Goal: Task Accomplishment & Management: Use online tool/utility

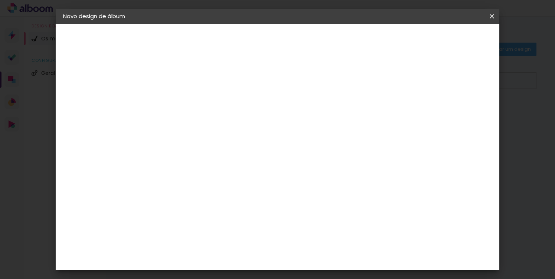
type input "Batizado do Simão"
type paper-input "Batizado do Simão"
click at [0, 0] on slot "Avançar" at bounding box center [0, 0] width 0 height 0
click at [227, 166] on div "DreambooksPro" at bounding box center [203, 168] width 48 height 6
click at [0, 0] on slot "Avançar" at bounding box center [0, 0] width 0 height 0
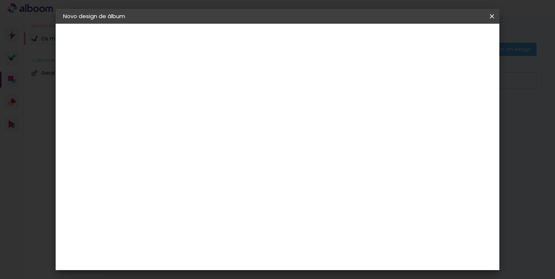
click at [213, 124] on input "text" at bounding box center [198, 129] width 29 height 11
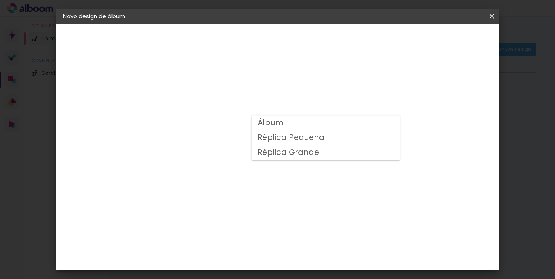
click at [320, 124] on paper-item "Álbum" at bounding box center [325, 123] width 148 height 15
type input "Álbum"
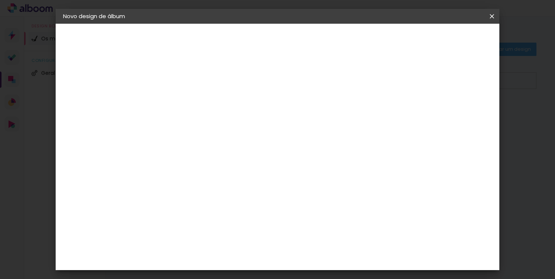
scroll to position [102, 0]
click at [234, 234] on span "20 × 20" at bounding box center [217, 241] width 34 height 15
click at [0, 0] on slot "Avançar" at bounding box center [0, 0] width 0 height 0
click at [404, 40] on span "Iniciar design" at bounding box center [388, 39] width 34 height 5
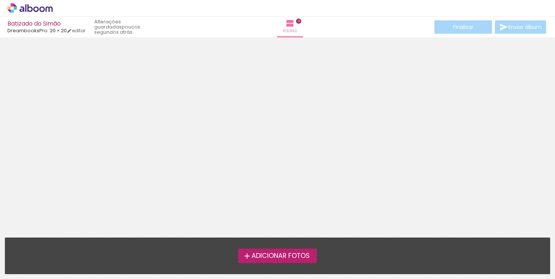
click at [287, 253] on span "Adicionar Fotos" at bounding box center [280, 256] width 58 height 7
click at [0, 0] on input "file" at bounding box center [0, 0] width 0 height 0
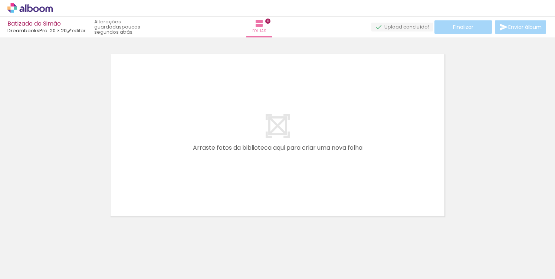
scroll to position [0, 603]
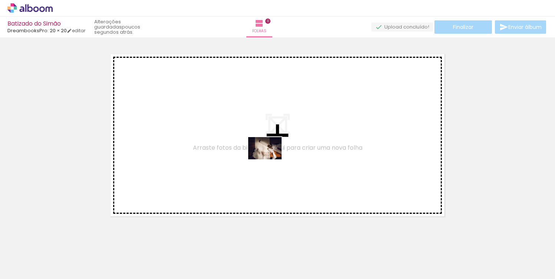
drag, startPoint x: 348, startPoint y: 257, endPoint x: 270, endPoint y: 159, distance: 124.4
click at [270, 159] on quentale-workspace at bounding box center [277, 139] width 555 height 279
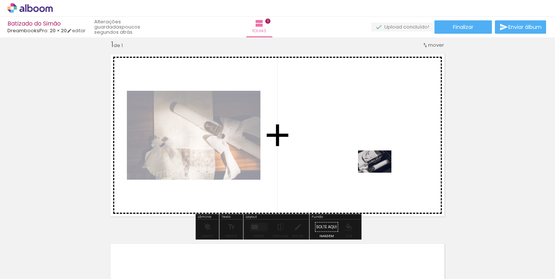
drag, startPoint x: 385, startPoint y: 254, endPoint x: 380, endPoint y: 173, distance: 81.0
click at [380, 173] on quentale-workspace at bounding box center [277, 139] width 555 height 279
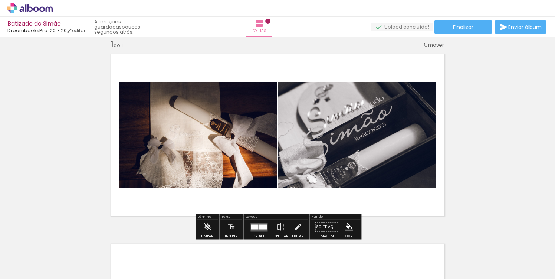
click at [256, 227] on div at bounding box center [254, 226] width 7 height 5
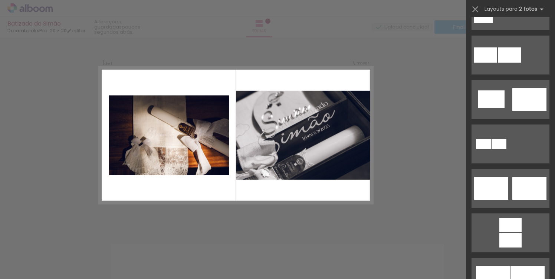
scroll to position [183, 0]
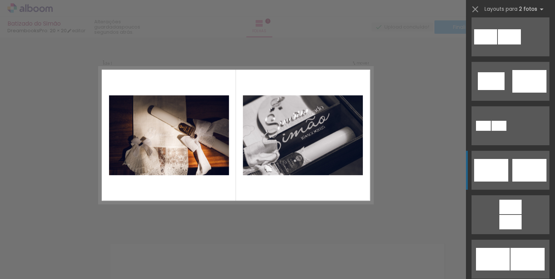
click at [513, 167] on div at bounding box center [529, 170] width 34 height 23
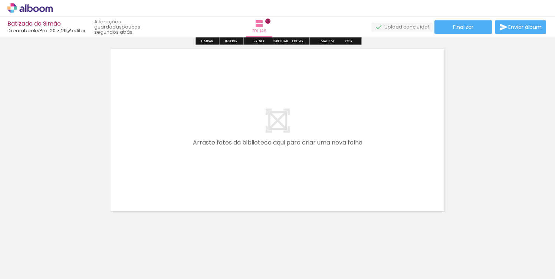
scroll to position [208, 0]
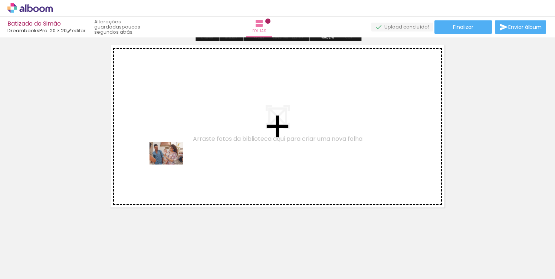
drag, startPoint x: 76, startPoint y: 253, endPoint x: 172, endPoint y: 165, distance: 130.5
click at [172, 165] on quentale-workspace at bounding box center [277, 139] width 555 height 279
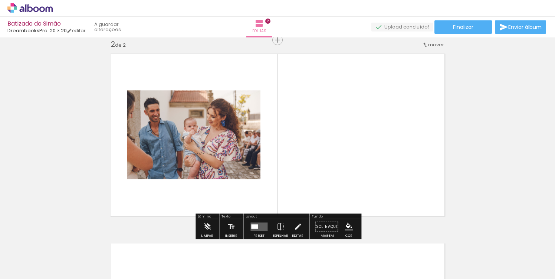
scroll to position [199, 0]
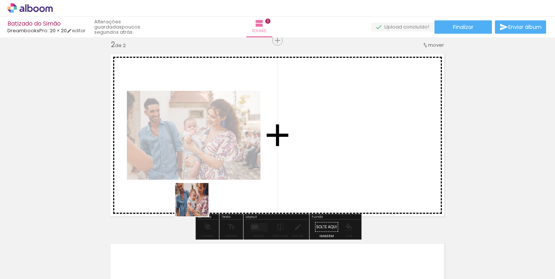
drag, startPoint x: 119, startPoint y: 259, endPoint x: 223, endPoint y: 181, distance: 129.6
click at [223, 181] on quentale-workspace at bounding box center [277, 139] width 555 height 279
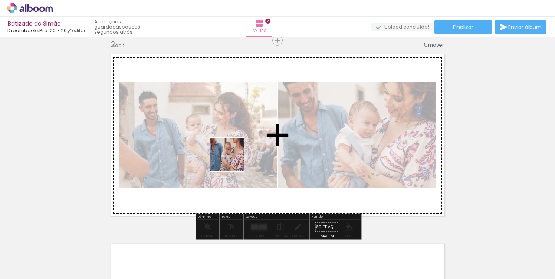
drag, startPoint x: 160, startPoint y: 253, endPoint x: 233, endPoint y: 160, distance: 117.8
click at [233, 160] on quentale-workspace at bounding box center [277, 139] width 555 height 279
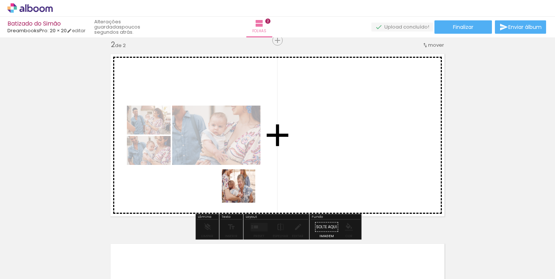
drag, startPoint x: 204, startPoint y: 251, endPoint x: 251, endPoint y: 182, distance: 83.6
click at [251, 182] on quentale-workspace at bounding box center [277, 139] width 555 height 279
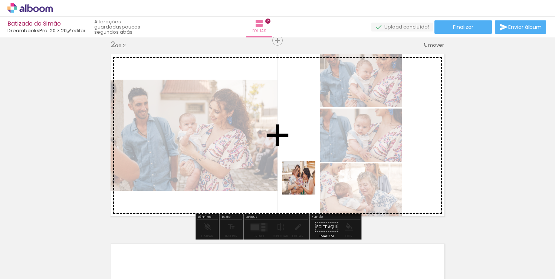
drag, startPoint x: 246, startPoint y: 251, endPoint x: 311, endPoint y: 172, distance: 101.7
click at [311, 172] on quentale-workspace at bounding box center [277, 139] width 555 height 279
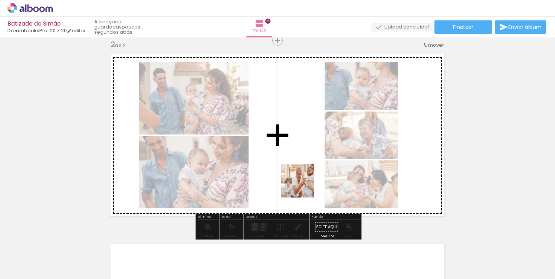
drag, startPoint x: 287, startPoint y: 259, endPoint x: 304, endPoint y: 184, distance: 76.8
click at [304, 184] on quentale-workspace at bounding box center [277, 139] width 555 height 279
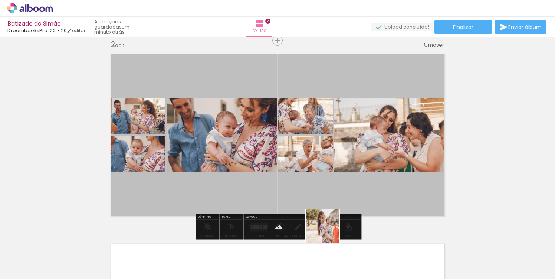
drag, startPoint x: 327, startPoint y: 257, endPoint x: 337, endPoint y: 183, distance: 74.4
click at [337, 183] on quentale-workspace at bounding box center [277, 139] width 555 height 279
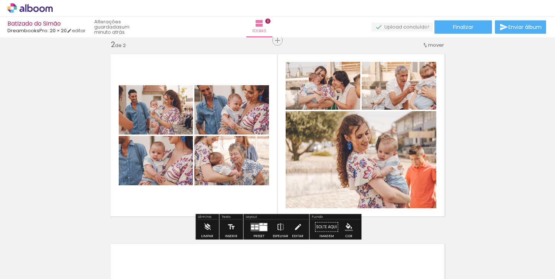
click at [260, 227] on div at bounding box center [263, 228] width 8 height 5
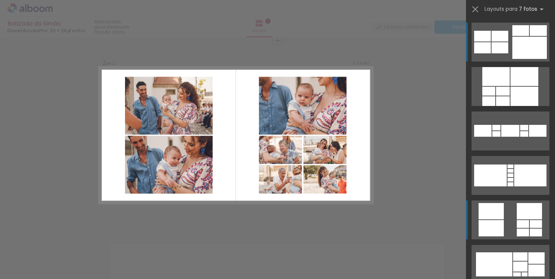
click at [493, 213] on div at bounding box center [490, 211] width 25 height 16
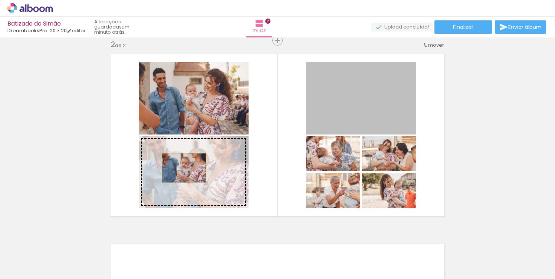
drag, startPoint x: 361, startPoint y: 99, endPoint x: 184, endPoint y: 168, distance: 190.1
click at [0, 0] on slot at bounding box center [0, 0] width 0 height 0
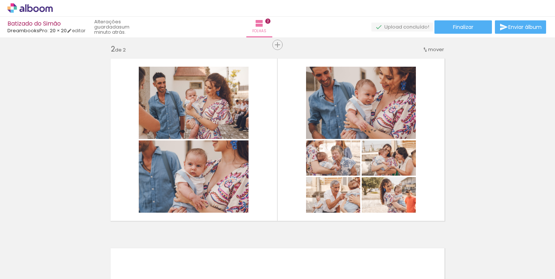
scroll to position [195, 0]
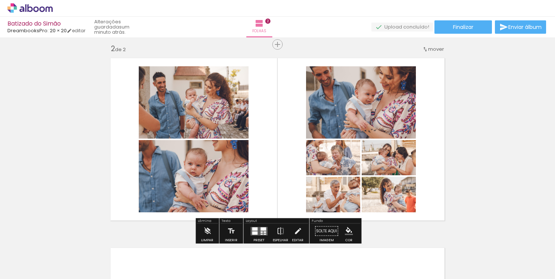
click at [252, 230] on div at bounding box center [255, 228] width 6 height 3
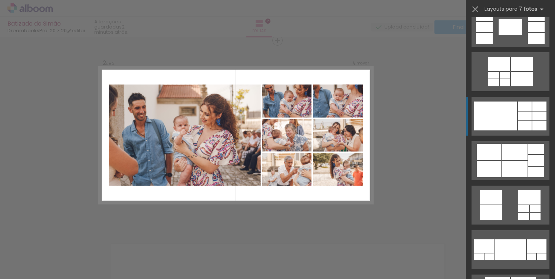
scroll to position [332, 0]
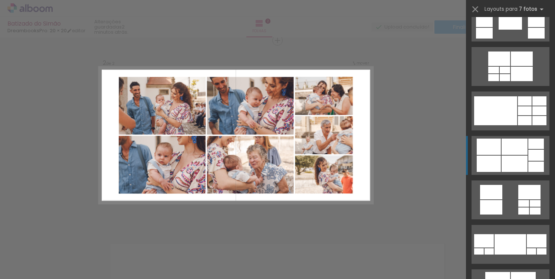
click at [488, 158] on div at bounding box center [489, 164] width 24 height 16
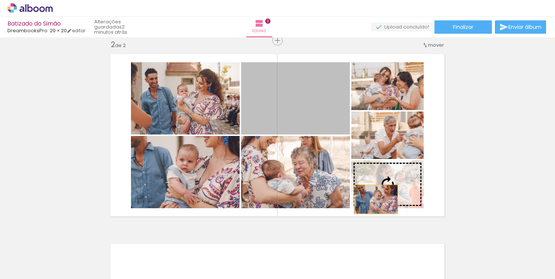
drag, startPoint x: 298, startPoint y: 107, endPoint x: 384, endPoint y: 191, distance: 119.9
click at [0, 0] on slot at bounding box center [0, 0] width 0 height 0
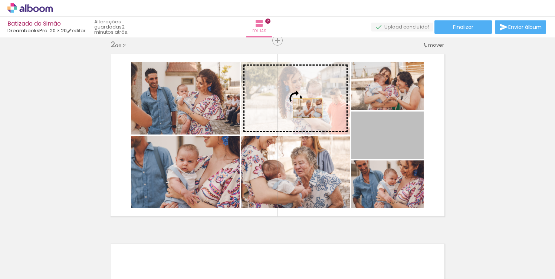
drag, startPoint x: 405, startPoint y: 144, endPoint x: 299, endPoint y: 106, distance: 112.3
click at [0, 0] on slot at bounding box center [0, 0] width 0 height 0
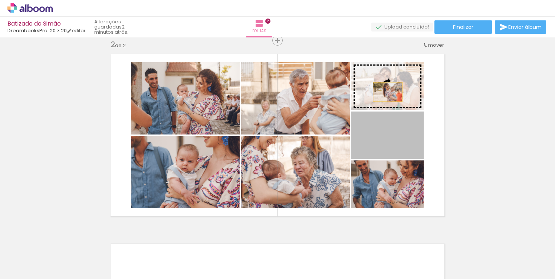
drag, startPoint x: 387, startPoint y: 142, endPoint x: 388, endPoint y: 92, distance: 50.4
click at [0, 0] on slot at bounding box center [0, 0] width 0 height 0
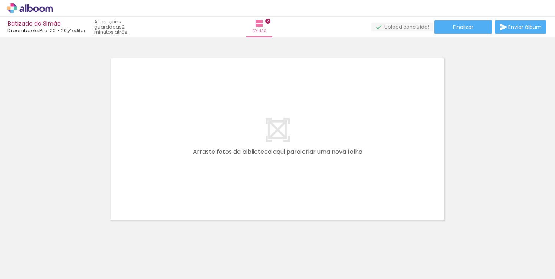
scroll to position [0, 210]
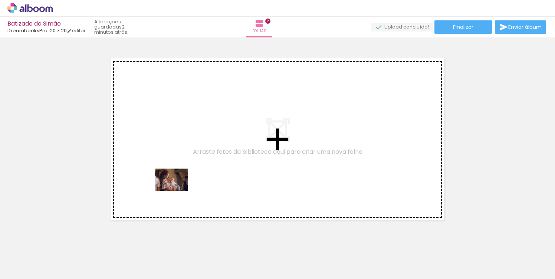
drag, startPoint x: 156, startPoint y: 260, endPoint x: 177, endPoint y: 191, distance: 72.0
click at [177, 191] on quentale-workspace at bounding box center [277, 139] width 555 height 279
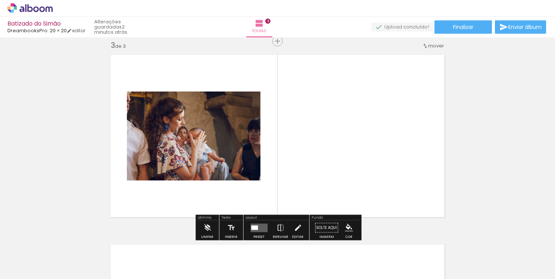
scroll to position [389, 0]
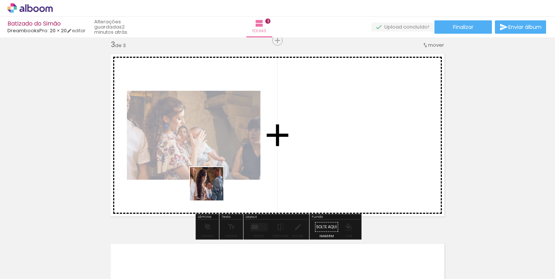
drag, startPoint x: 194, startPoint y: 261, endPoint x: 212, endPoint y: 190, distance: 74.1
click at [212, 190] on quentale-workspace at bounding box center [277, 139] width 555 height 279
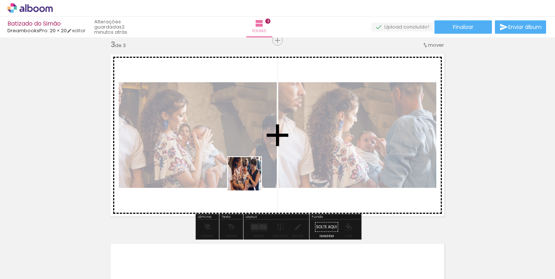
drag, startPoint x: 244, startPoint y: 251, endPoint x: 250, endPoint y: 178, distance: 73.3
click at [250, 178] on quentale-workspace at bounding box center [277, 139] width 555 height 279
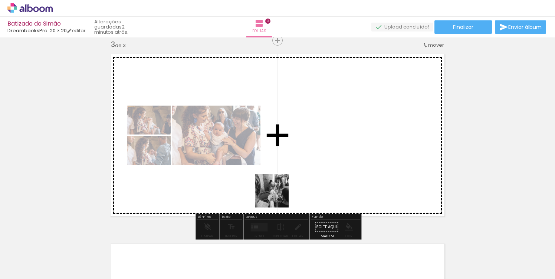
drag, startPoint x: 277, startPoint y: 254, endPoint x: 278, endPoint y: 196, distance: 58.2
click at [278, 196] on quentale-workspace at bounding box center [277, 139] width 555 height 279
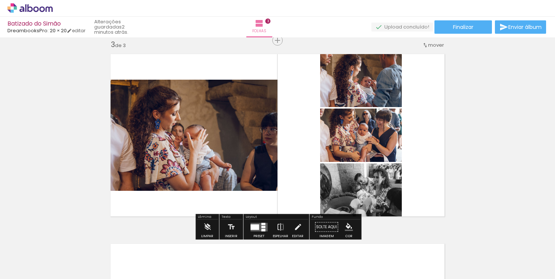
drag, startPoint x: 328, startPoint y: 254, endPoint x: 330, endPoint y: 201, distance: 53.4
click at [330, 201] on quentale-workspace at bounding box center [277, 139] width 555 height 279
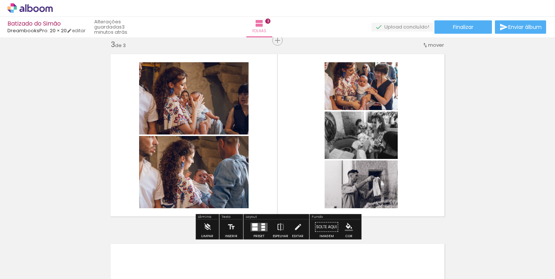
click at [253, 227] on div at bounding box center [255, 224] width 6 height 3
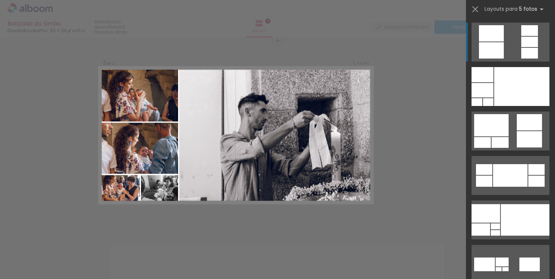
scroll to position [0, 0]
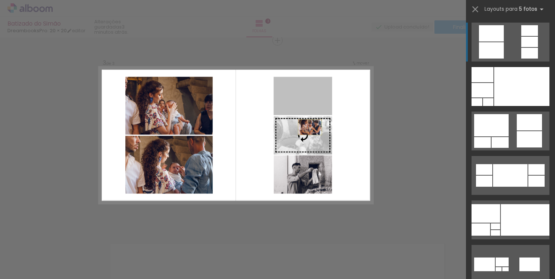
drag, startPoint x: 312, startPoint y: 94, endPoint x: 312, endPoint y: 135, distance: 40.8
click at [0, 0] on slot at bounding box center [0, 0] width 0 height 0
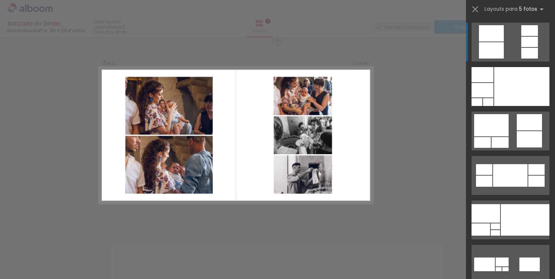
click at [397, 115] on div "Confirmar Cancelar" at bounding box center [277, 36] width 555 height 777
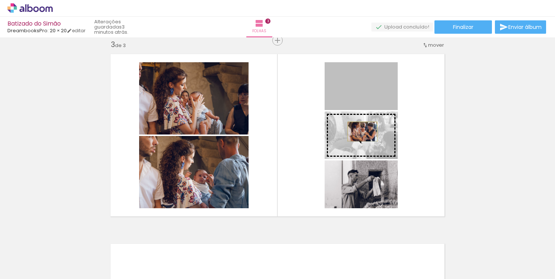
drag, startPoint x: 368, startPoint y: 85, endPoint x: 362, endPoint y: 132, distance: 47.1
click at [0, 0] on slot at bounding box center [0, 0] width 0 height 0
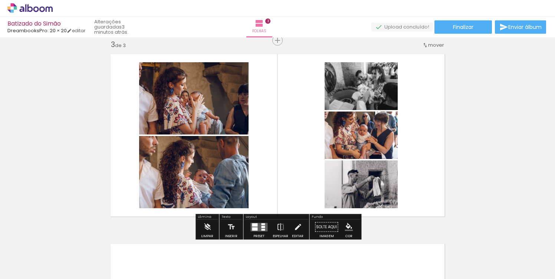
click at [496, 151] on div "Inserir folha 1 de 3 Inserir folha 2 de 3 Inserir folha 3 de 3" at bounding box center [277, 31] width 555 height 760
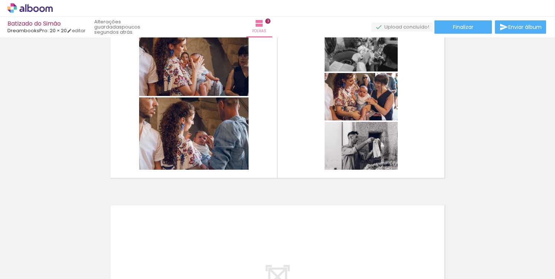
scroll to position [428, 0]
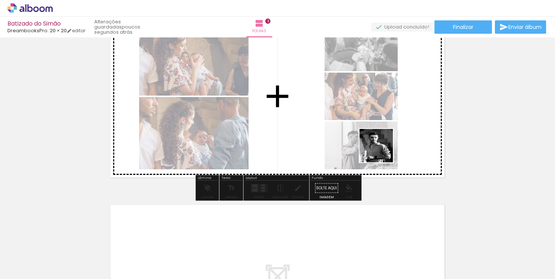
drag, startPoint x: 368, startPoint y: 252, endPoint x: 383, endPoint y: 145, distance: 107.6
click at [383, 145] on quentale-workspace at bounding box center [277, 139] width 555 height 279
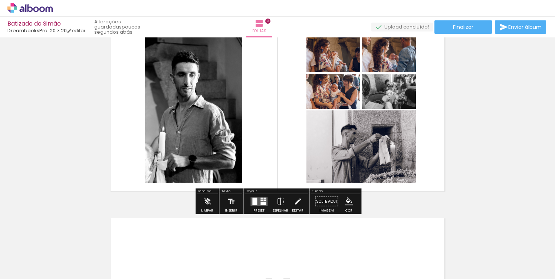
scroll to position [405, 0]
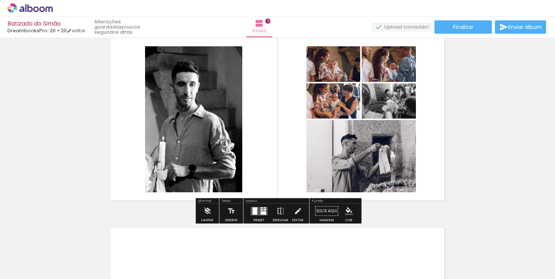
click at [260, 213] on div at bounding box center [263, 212] width 6 height 3
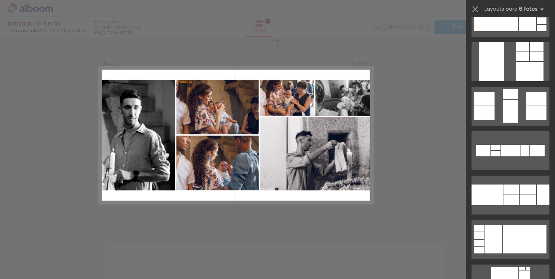
scroll to position [590, 0]
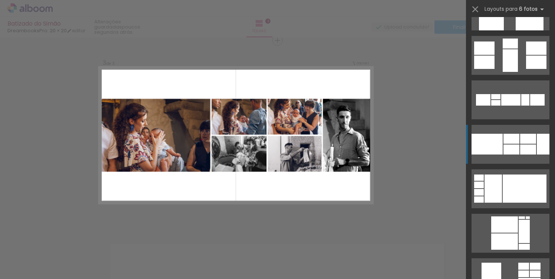
click at [508, 162] on quentale-layouter at bounding box center [510, 144] width 78 height 39
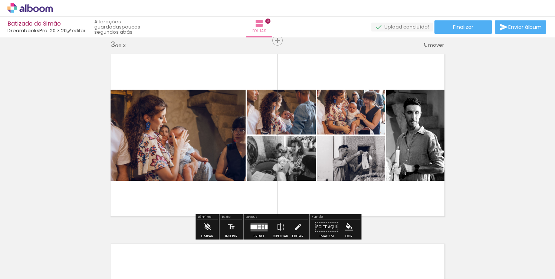
scroll to position [651, 0]
click at [260, 225] on quentale-layouter at bounding box center [258, 227] width 17 height 9
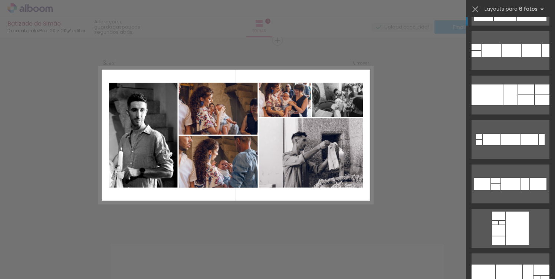
scroll to position [1149, 0]
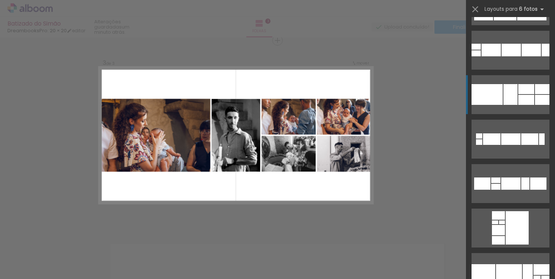
click at [509, 95] on div at bounding box center [510, 94] width 14 height 21
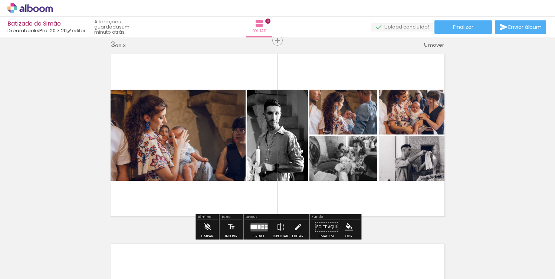
click at [257, 227] on div at bounding box center [258, 227] width 3 height 4
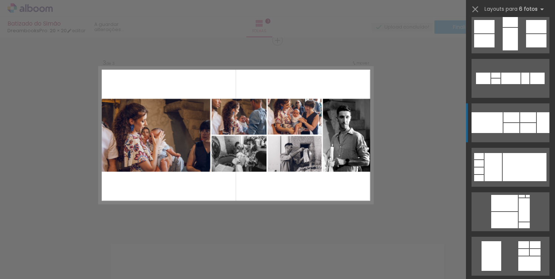
scroll to position [632, 0]
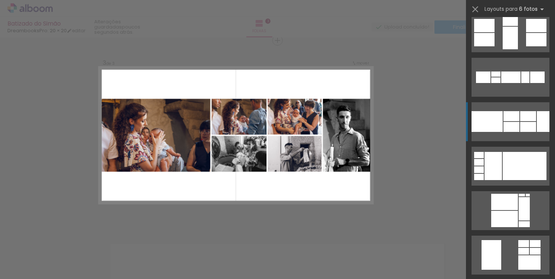
click at [516, 124] on div at bounding box center [511, 127] width 16 height 10
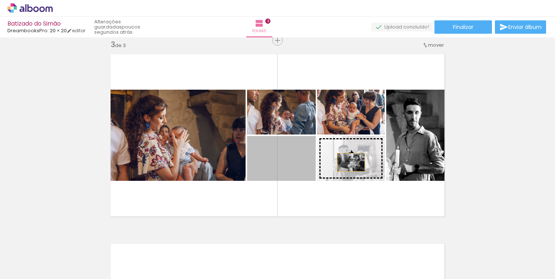
drag, startPoint x: 292, startPoint y: 169, endPoint x: 351, endPoint y: 162, distance: 59.4
click at [0, 0] on slot at bounding box center [0, 0] width 0 height 0
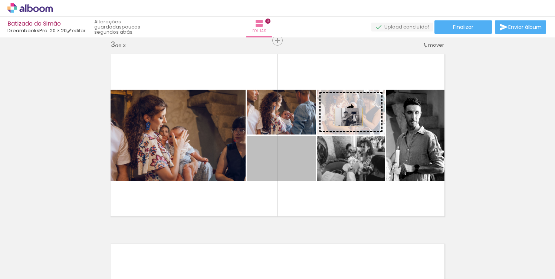
drag, startPoint x: 296, startPoint y: 165, endPoint x: 352, endPoint y: 115, distance: 75.6
click at [0, 0] on slot at bounding box center [0, 0] width 0 height 0
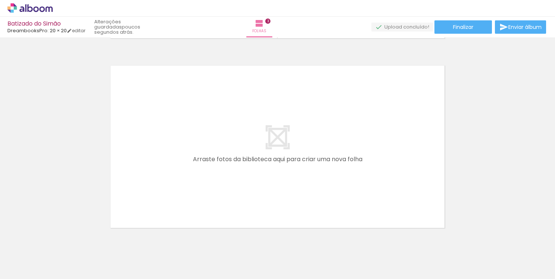
scroll to position [0, 461]
drag, startPoint x: 161, startPoint y: 256, endPoint x: 187, endPoint y: 176, distance: 84.0
click at [187, 176] on quentale-workspace at bounding box center [277, 139] width 555 height 279
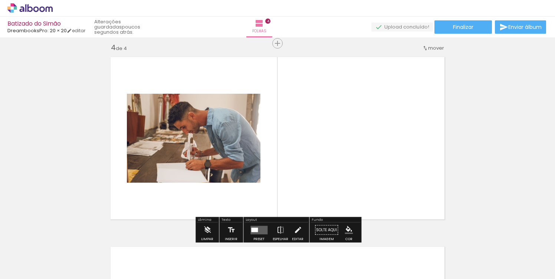
scroll to position [579, 0]
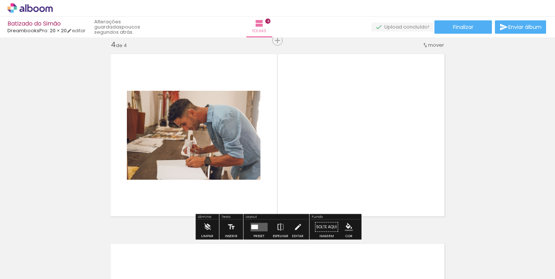
drag, startPoint x: 195, startPoint y: 259, endPoint x: 215, endPoint y: 167, distance: 93.9
click at [215, 167] on quentale-workspace at bounding box center [277, 139] width 555 height 279
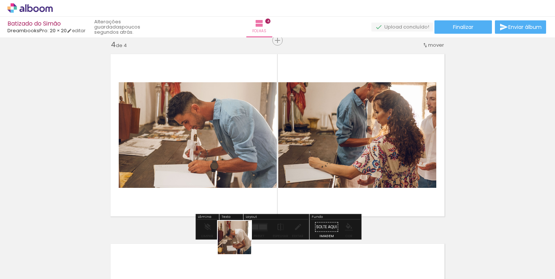
drag, startPoint x: 240, startPoint y: 248, endPoint x: 248, endPoint y: 190, distance: 59.5
click at [247, 190] on quentale-workspace at bounding box center [277, 139] width 555 height 279
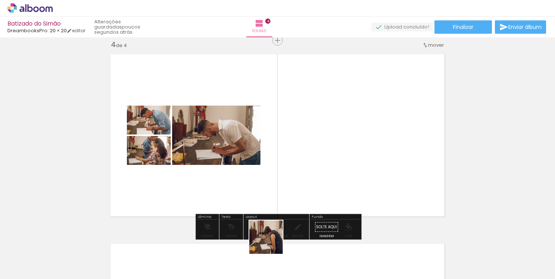
drag, startPoint x: 271, startPoint y: 262, endPoint x: 276, endPoint y: 189, distance: 72.9
click at [276, 189] on quentale-workspace at bounding box center [277, 139] width 555 height 279
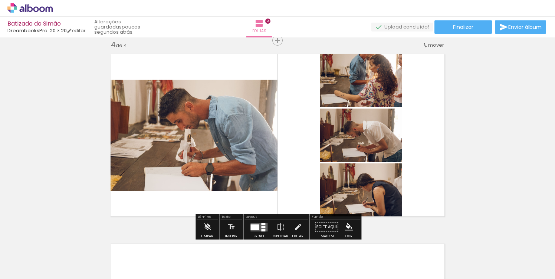
click at [256, 230] on div at bounding box center [254, 227] width 9 height 6
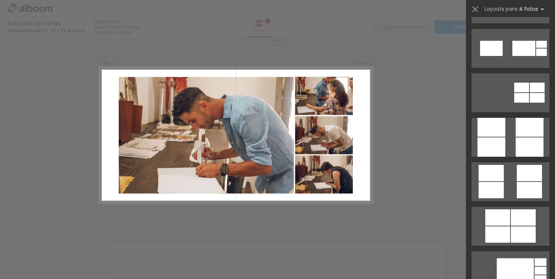
scroll to position [1998, 0]
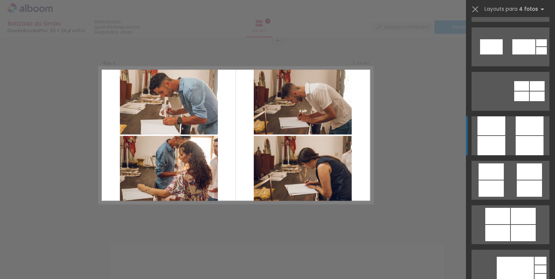
click at [505, 144] on quentale-layouter at bounding box center [510, 135] width 78 height 39
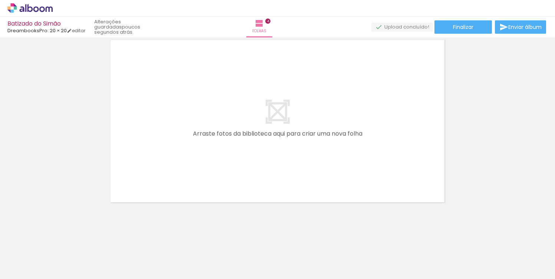
scroll to position [783, 0]
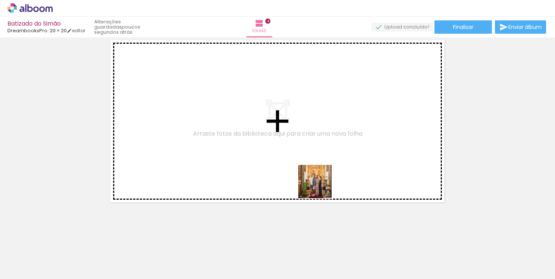
drag, startPoint x: 319, startPoint y: 257, endPoint x: 320, endPoint y: 188, distance: 69.0
click at [320, 188] on quentale-workspace at bounding box center [277, 139] width 555 height 279
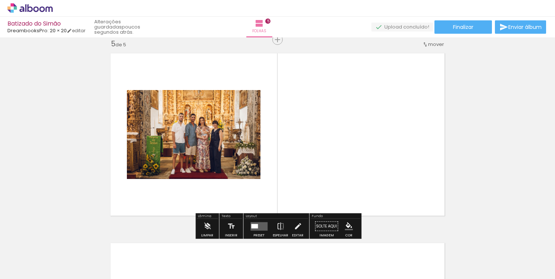
scroll to position [769, 0]
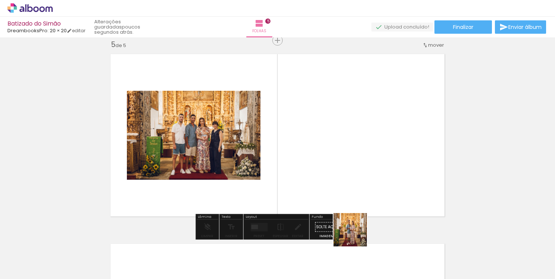
drag, startPoint x: 356, startPoint y: 253, endPoint x: 357, endPoint y: 187, distance: 66.0
click at [357, 187] on quentale-workspace at bounding box center [277, 139] width 555 height 279
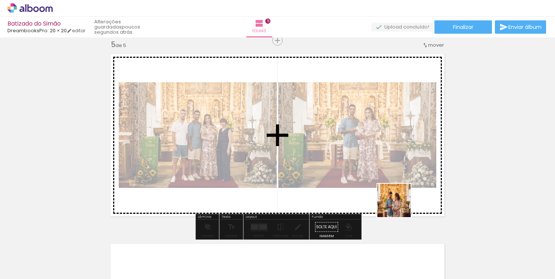
drag, startPoint x: 399, startPoint y: 260, endPoint x: 400, endPoint y: 187, distance: 72.7
click at [400, 187] on quentale-workspace at bounding box center [277, 139] width 555 height 279
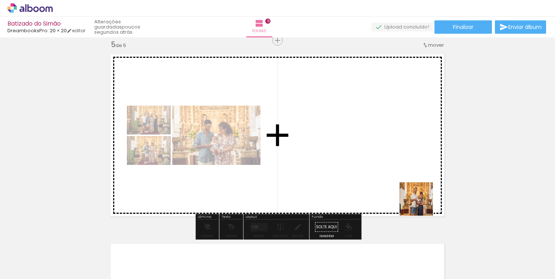
drag, startPoint x: 442, startPoint y: 253, endPoint x: 421, endPoint y: 201, distance: 55.7
click at [421, 201] on quentale-workspace at bounding box center [277, 139] width 555 height 279
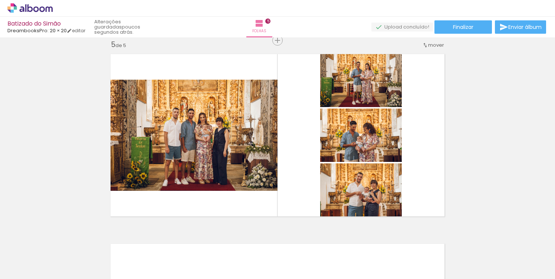
scroll to position [0, 842]
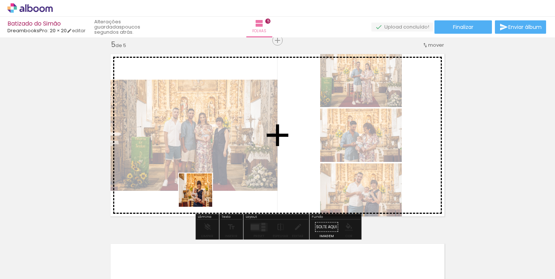
drag, startPoint x: 192, startPoint y: 258, endPoint x: 205, endPoint y: 183, distance: 76.1
click at [205, 183] on quentale-workspace at bounding box center [277, 139] width 555 height 279
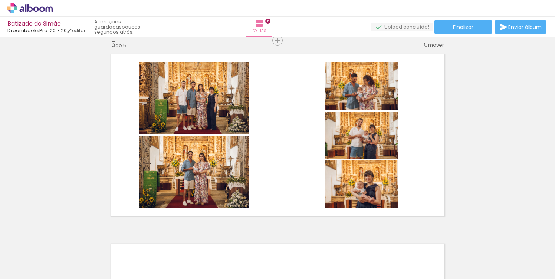
scroll to position [0, 888]
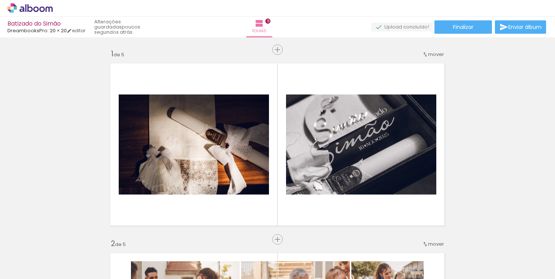
scroll to position [0, 888]
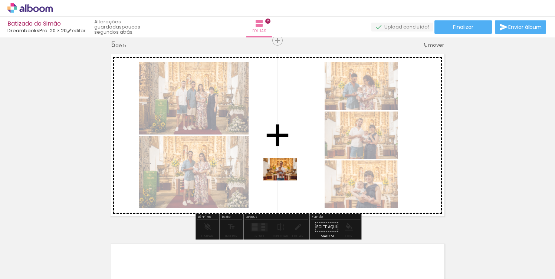
drag, startPoint x: 227, startPoint y: 261, endPoint x: 286, endPoint y: 181, distance: 99.0
click at [286, 181] on quentale-workspace at bounding box center [277, 139] width 555 height 279
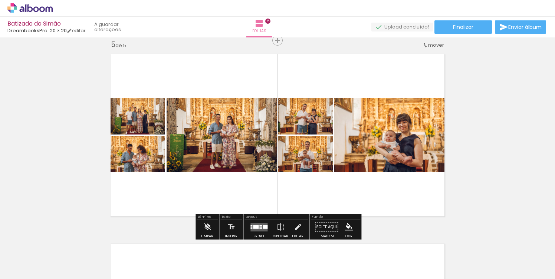
click at [262, 223] on quentale-layouter at bounding box center [258, 227] width 17 height 9
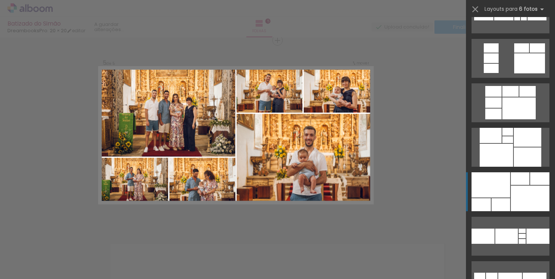
scroll to position [521, 0]
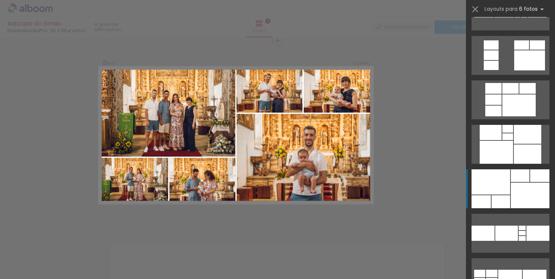
click at [519, 190] on div at bounding box center [530, 196] width 39 height 26
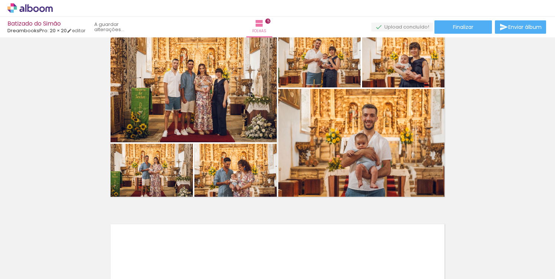
scroll to position [776, 0]
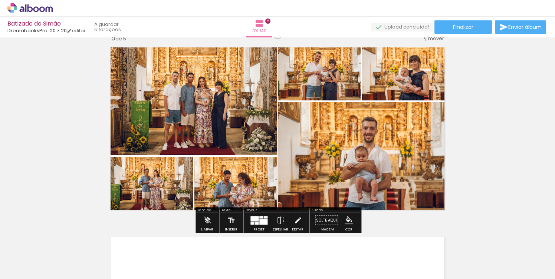
click at [255, 221] on div at bounding box center [254, 218] width 8 height 5
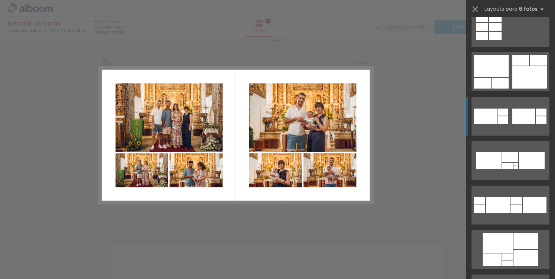
scroll to position [2865, 0]
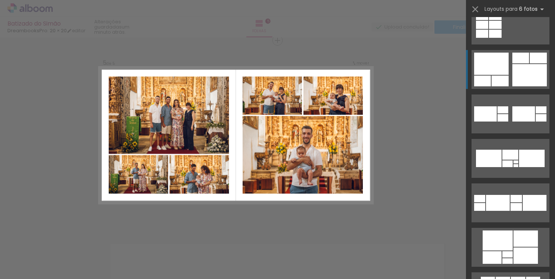
click at [517, 70] on div at bounding box center [529, 75] width 34 height 22
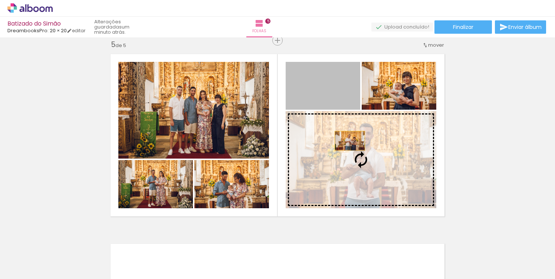
drag, startPoint x: 328, startPoint y: 88, endPoint x: 350, endPoint y: 140, distance: 56.7
click at [0, 0] on slot at bounding box center [0, 0] width 0 height 0
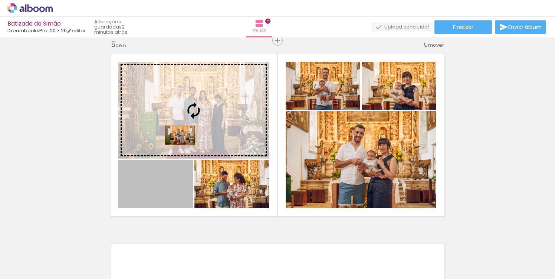
drag, startPoint x: 165, startPoint y: 193, endPoint x: 185, endPoint y: 123, distance: 72.9
click at [0, 0] on slot at bounding box center [0, 0] width 0 height 0
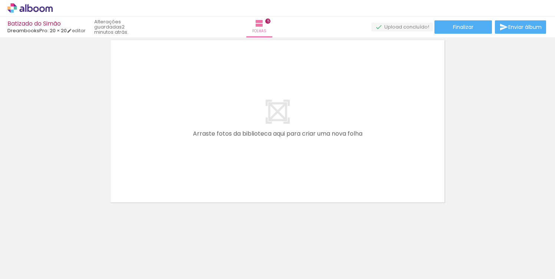
scroll to position [973, 0]
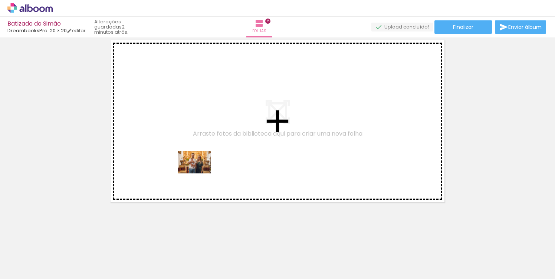
drag, startPoint x: 188, startPoint y: 254, endPoint x: 200, endPoint y: 174, distance: 81.4
click at [200, 174] on quentale-workspace at bounding box center [277, 139] width 555 height 279
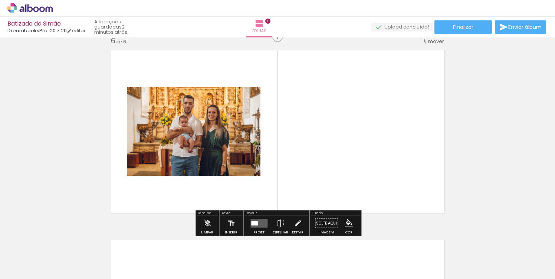
scroll to position [959, 0]
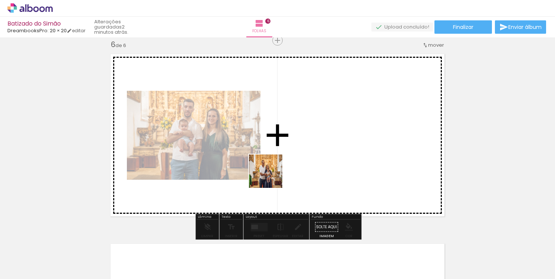
drag, startPoint x: 273, startPoint y: 257, endPoint x: 271, endPoint y: 177, distance: 80.5
click at [271, 177] on quentale-workspace at bounding box center [277, 139] width 555 height 279
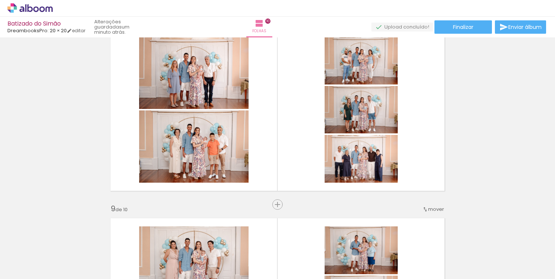
scroll to position [0, 1578]
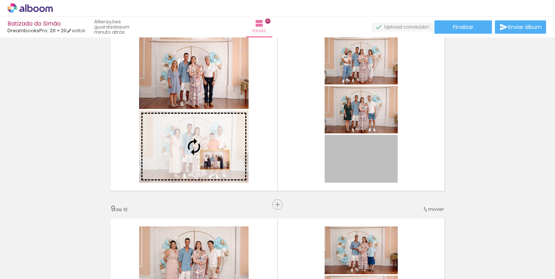
drag, startPoint x: 378, startPoint y: 161, endPoint x: 207, endPoint y: 159, distance: 170.2
click at [0, 0] on slot at bounding box center [0, 0] width 0 height 0
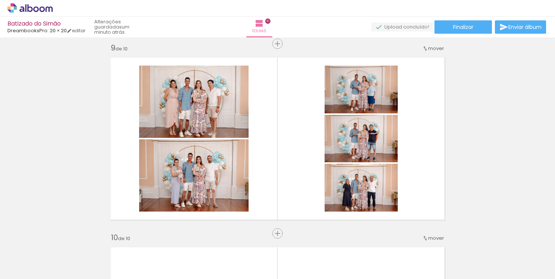
scroll to position [1541, 0]
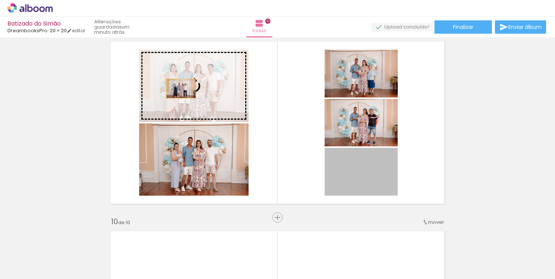
drag, startPoint x: 365, startPoint y: 175, endPoint x: 173, endPoint y: 82, distance: 213.5
click at [0, 0] on slot at bounding box center [0, 0] width 0 height 0
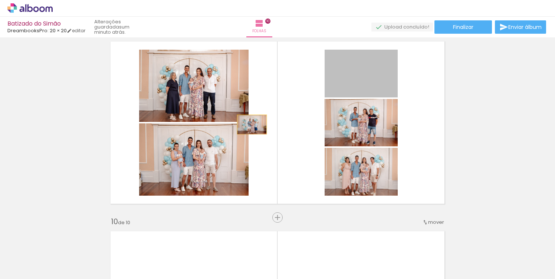
drag, startPoint x: 378, startPoint y: 83, endPoint x: 225, endPoint y: 144, distance: 164.3
click at [0, 0] on slot at bounding box center [0, 0] width 0 height 0
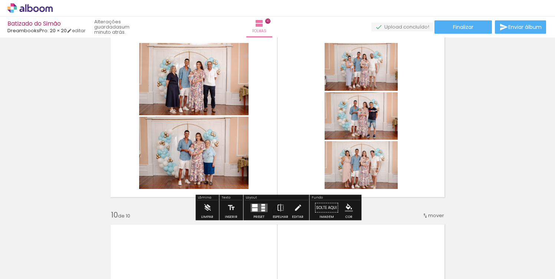
scroll to position [1560, 0]
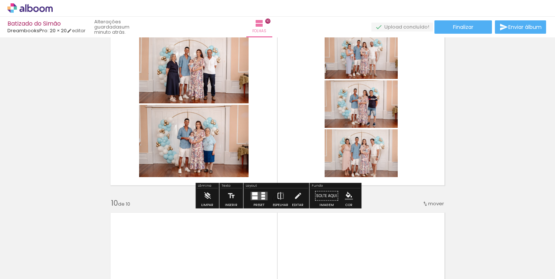
click at [279, 195] on iron-icon at bounding box center [280, 196] width 8 height 15
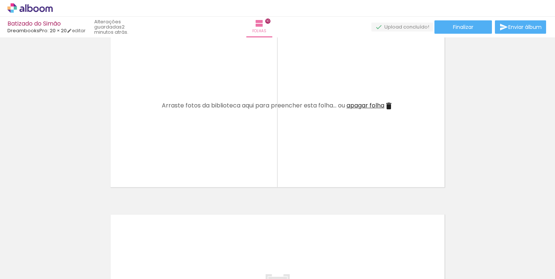
scroll to position [1751, 0]
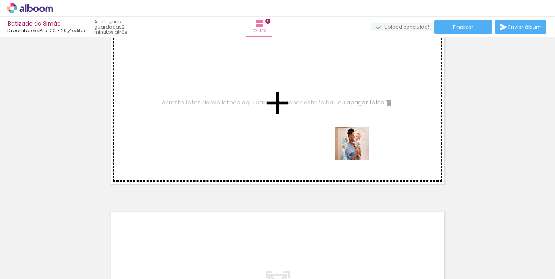
drag, startPoint x: 418, startPoint y: 260, endPoint x: 357, endPoint y: 148, distance: 127.5
click at [357, 148] on quentale-workspace at bounding box center [277, 139] width 555 height 279
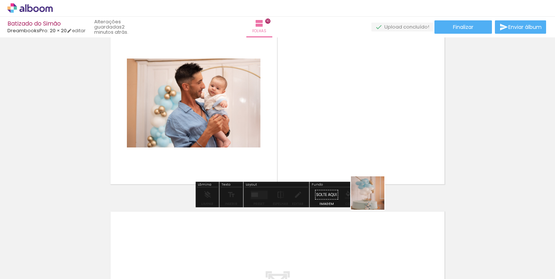
drag, startPoint x: 445, startPoint y: 252, endPoint x: 325, endPoint y: 148, distance: 158.5
click at [325, 148] on quentale-workspace at bounding box center [277, 139] width 555 height 279
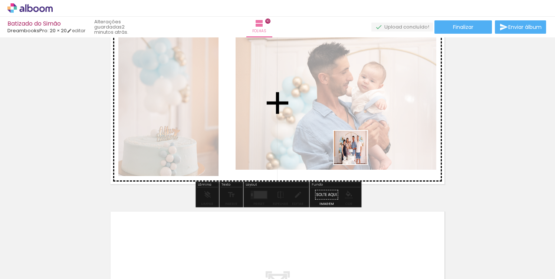
drag, startPoint x: 483, startPoint y: 248, endPoint x: 351, endPoint y: 146, distance: 167.3
click at [351, 146] on quentale-workspace at bounding box center [277, 139] width 555 height 279
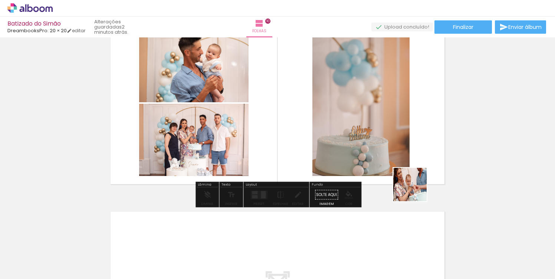
drag, startPoint x: 529, startPoint y: 252, endPoint x: 379, endPoint y: 158, distance: 176.9
click at [379, 158] on quentale-workspace at bounding box center [277, 139] width 555 height 279
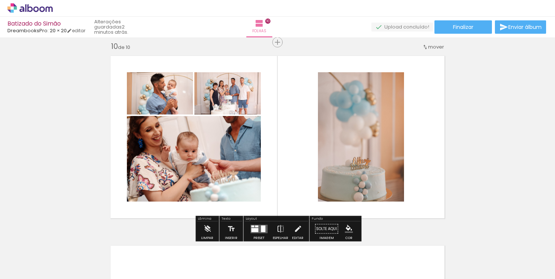
scroll to position [1715, 0]
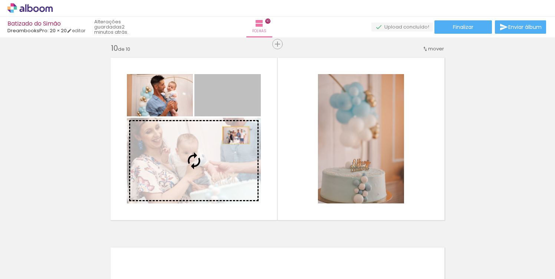
drag, startPoint x: 246, startPoint y: 103, endPoint x: 222, endPoint y: 166, distance: 67.2
click at [0, 0] on slot at bounding box center [0, 0] width 0 height 0
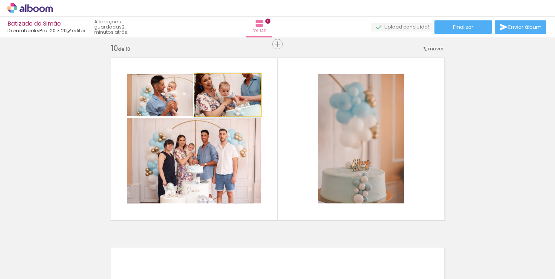
drag, startPoint x: 246, startPoint y: 103, endPoint x: 229, endPoint y: 150, distance: 49.5
click at [0, 0] on slot at bounding box center [0, 0] width 0 height 0
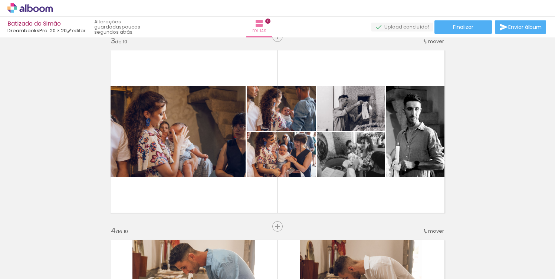
scroll to position [394, 0]
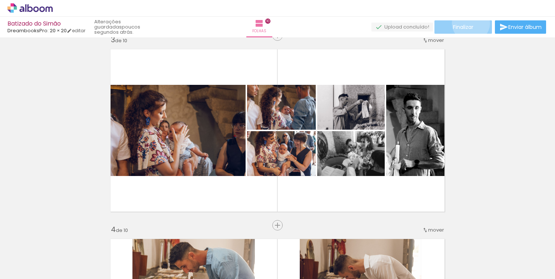
click at [468, 23] on paper-button "Finalizar" at bounding box center [462, 26] width 57 height 13
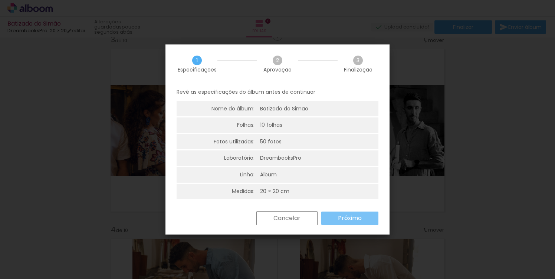
click at [0, 0] on slot "Próximo" at bounding box center [0, 0] width 0 height 0
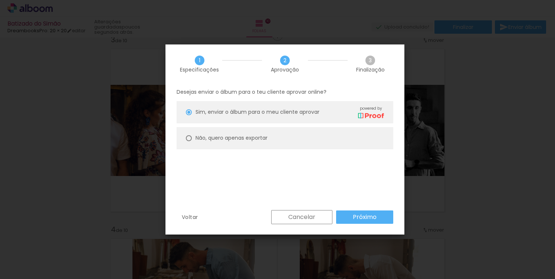
click at [220, 132] on paper-radio-button "Não, quero apenas exportar" at bounding box center [285, 138] width 217 height 22
type paper-radio-button "on"
click at [0, 0] on slot "Próximo" at bounding box center [0, 0] width 0 height 0
type input "Alta, 300 DPI"
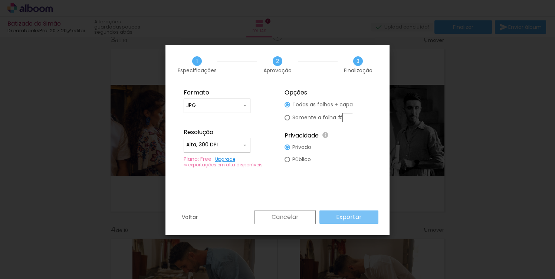
click at [0, 0] on slot "Exportar" at bounding box center [0, 0] width 0 height 0
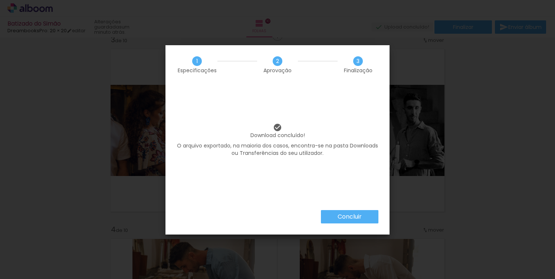
click at [0, 0] on slot "Concluir" at bounding box center [0, 0] width 0 height 0
